Goal: Task Accomplishment & Management: Use online tool/utility

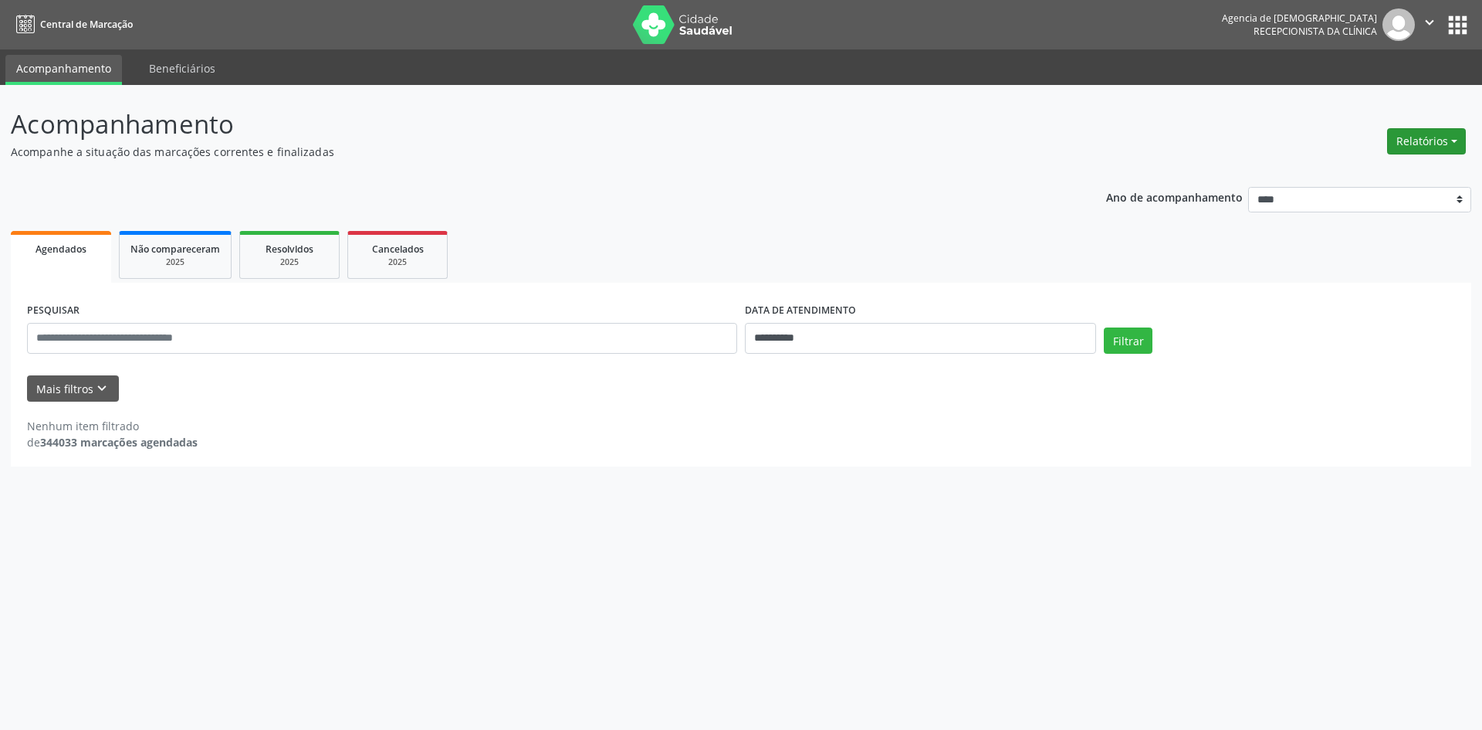
click at [1401, 139] on button "Relatórios" at bounding box center [1426, 141] width 79 height 26
click at [1330, 174] on link "Agendamentos" at bounding box center [1384, 175] width 166 height 22
select select "*"
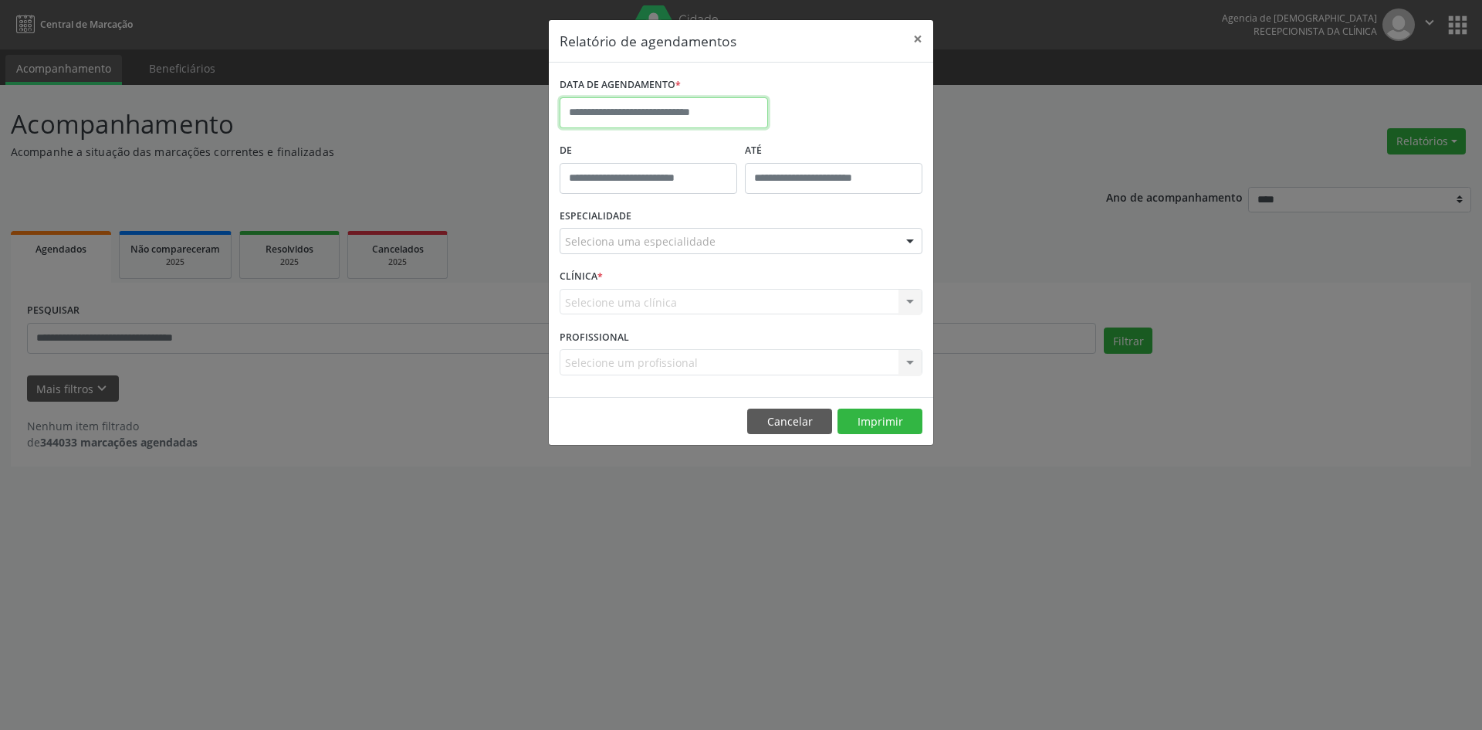
click at [607, 110] on input "text" at bounding box center [664, 112] width 208 height 31
click at [644, 262] on span "14" at bounding box center [644, 255] width 30 height 30
type input "**********"
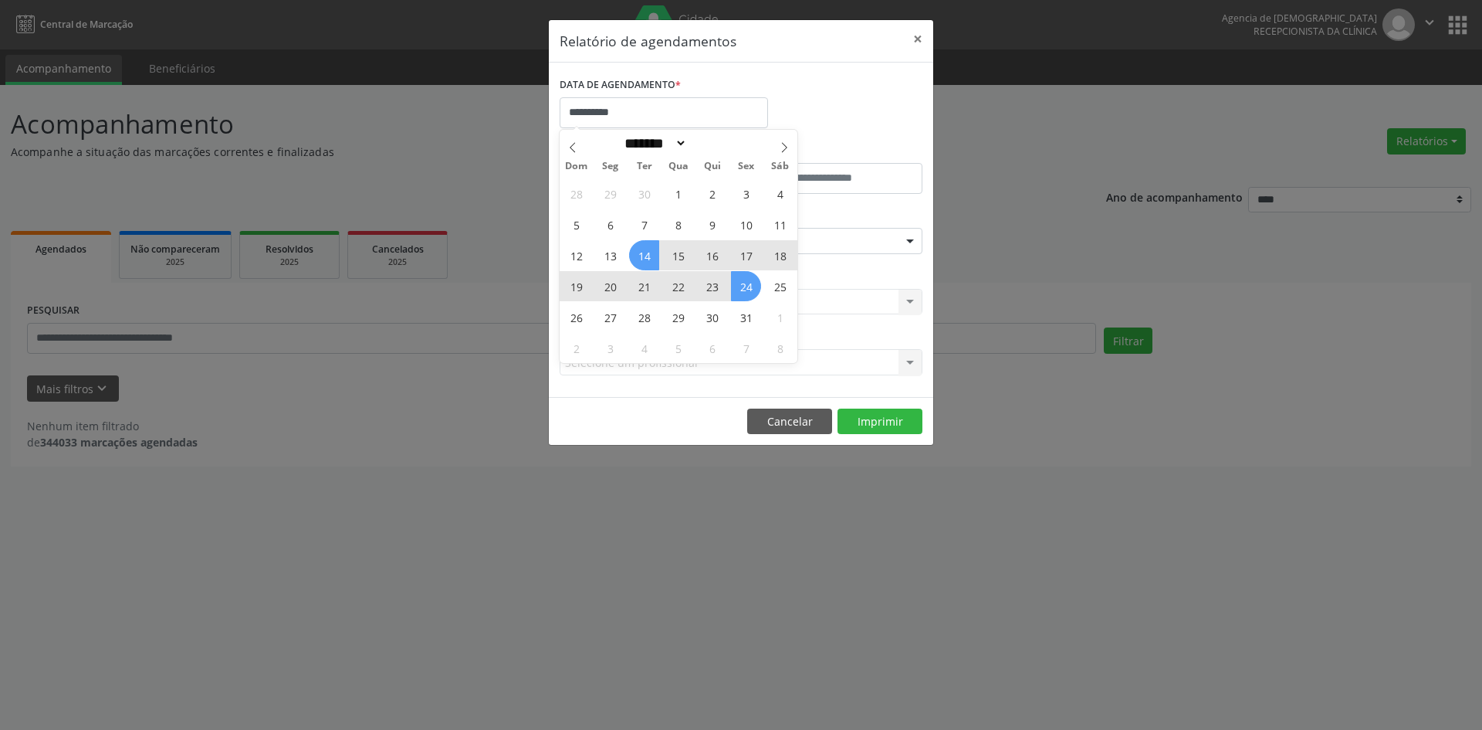
click at [746, 286] on span "24" at bounding box center [746, 286] width 30 height 30
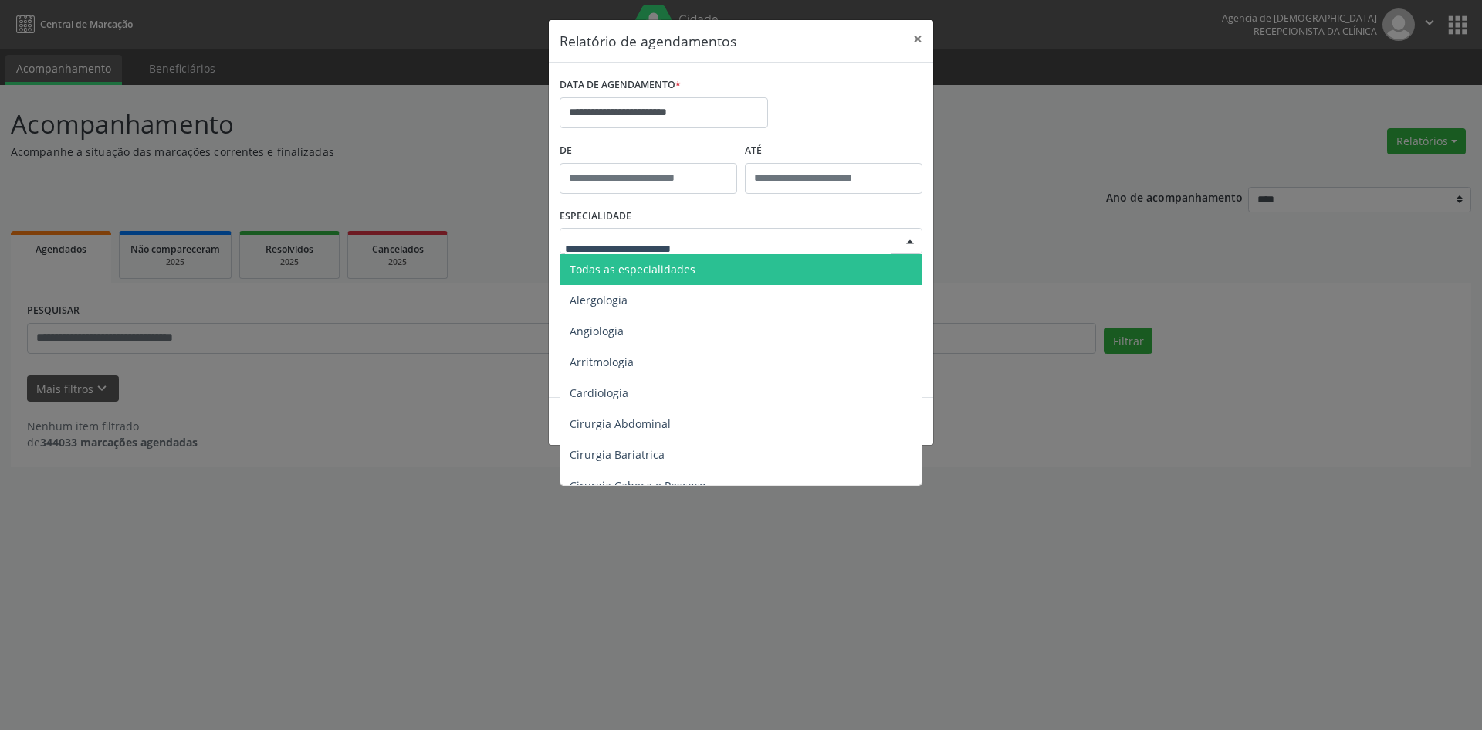
click at [689, 270] on span "Todas as especialidades" at bounding box center [633, 269] width 126 height 15
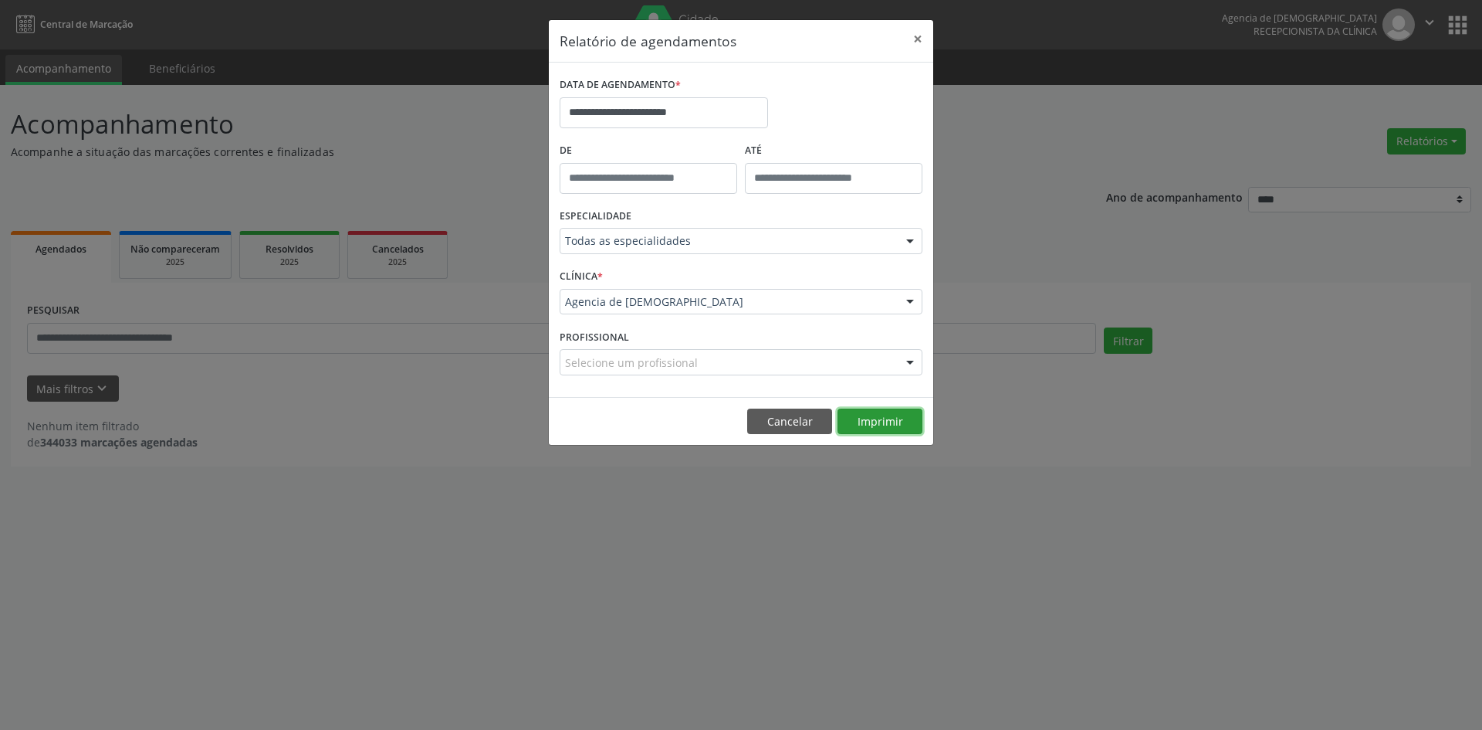
click at [872, 418] on button "Imprimir" at bounding box center [880, 421] width 85 height 26
